Goal: Task Accomplishment & Management: Manage account settings

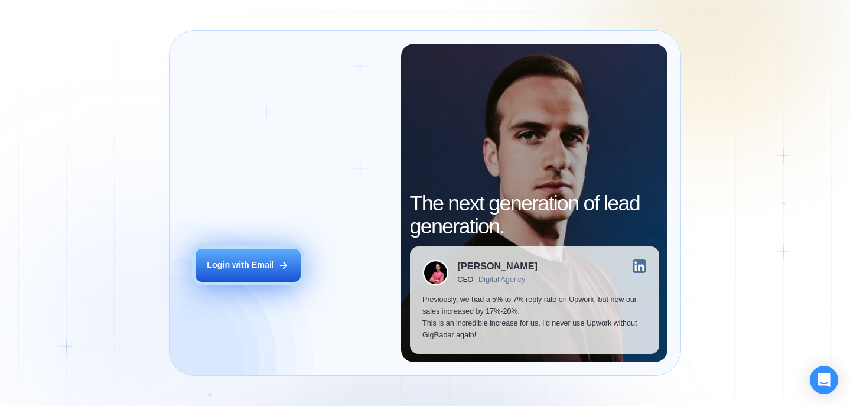
click at [253, 268] on div "Login with Email" at bounding box center [240, 265] width 67 height 12
